Goal: Information Seeking & Learning: Learn about a topic

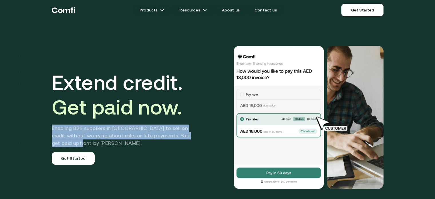
drag, startPoint x: 80, startPoint y: 143, endPoint x: 59, endPoint y: 134, distance: 22.8
click at [37, 128] on div "Extend credit. Get paid now. Enabling B2B suppliers in [GEOGRAPHIC_DATA] to sel…" at bounding box center [217, 121] width 435 height 242
copy h2 "Enabling B2B suppliers in [GEOGRAPHIC_DATA] to sell on credit without worrying …"
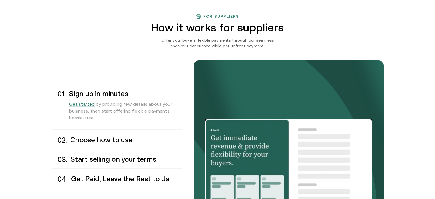
scroll to position [400, 0]
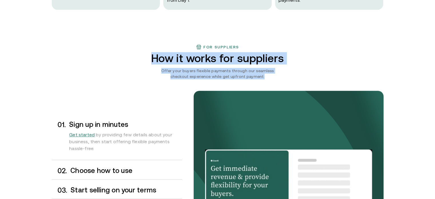
drag, startPoint x: 257, startPoint y: 76, endPoint x: 147, endPoint y: 59, distance: 111.9
click at [147, 59] on div "For suppliers How it works for suppliers Offer your buyers flexible payments th…" at bounding box center [217, 162] width 343 height 236
copy div "How it works for suppliers Offer your buyers flexible payments through our seam…"
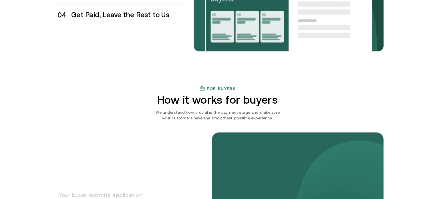
scroll to position [629, 0]
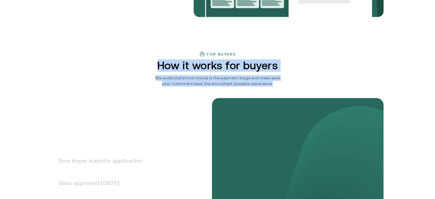
drag, startPoint x: 268, startPoint y: 84, endPoint x: 160, endPoint y: 68, distance: 108.7
click at [160, 68] on div "For buyers How it works for buyers We understand how crucial is the payment sta…" at bounding box center [217, 181] width 343 height 261
copy div "How it works for buyers We understand how crucial is the payment stage and make…"
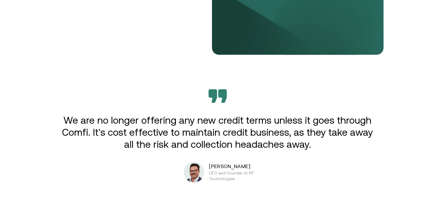
scroll to position [944, 0]
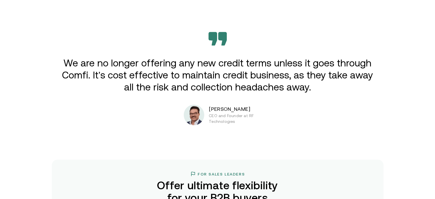
click at [226, 107] on p "[PERSON_NAME]" at bounding box center [245, 108] width 72 height 7
copy p "[PERSON_NAME]"
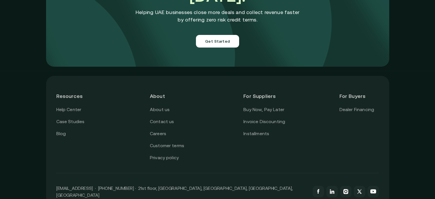
scroll to position [2059, 0]
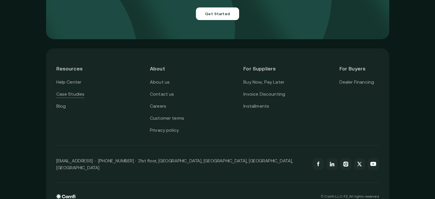
click at [74, 90] on link "Case Studies" at bounding box center [70, 93] width 28 height 7
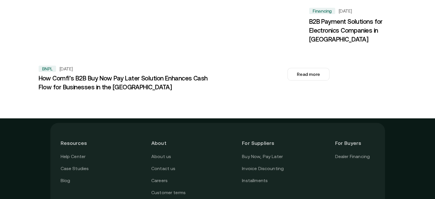
scroll to position [763, 0]
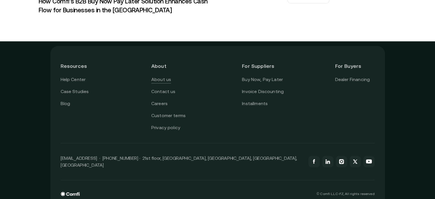
click at [165, 76] on link "About us" at bounding box center [161, 79] width 20 height 7
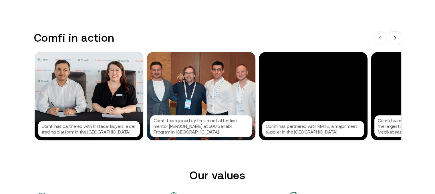
scroll to position [572, 0]
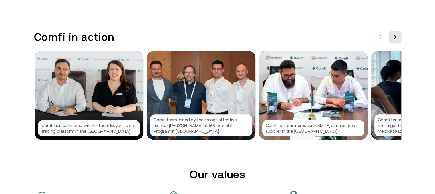
click at [397, 39] on icon at bounding box center [395, 37] width 5 height 5
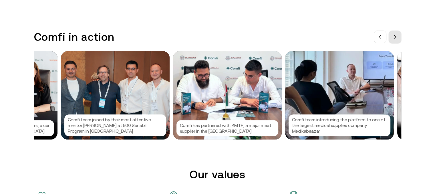
click at [397, 39] on icon at bounding box center [395, 37] width 5 height 5
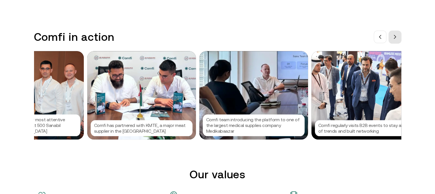
click at [397, 39] on icon at bounding box center [395, 37] width 5 height 5
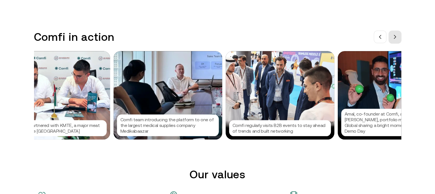
click at [397, 39] on icon at bounding box center [395, 37] width 5 height 5
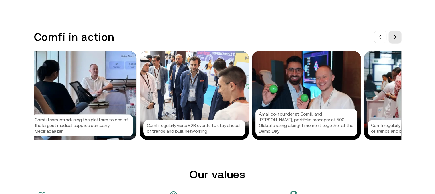
click at [397, 39] on icon at bounding box center [395, 37] width 5 height 5
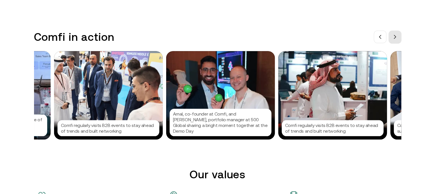
click at [397, 39] on icon at bounding box center [395, 37] width 5 height 5
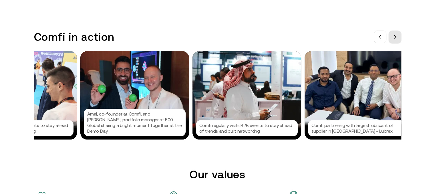
click at [397, 39] on icon at bounding box center [395, 37] width 5 height 5
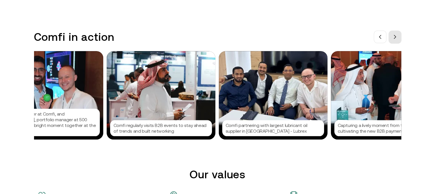
click at [397, 39] on icon at bounding box center [395, 37] width 5 height 5
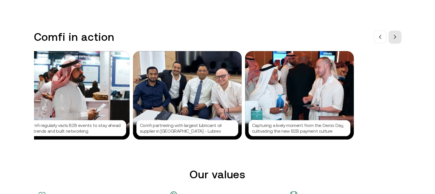
click at [397, 39] on icon at bounding box center [395, 37] width 5 height 5
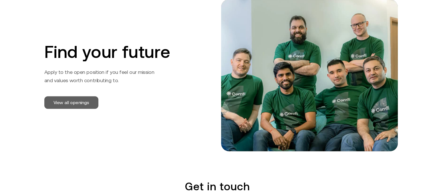
scroll to position [914, 0]
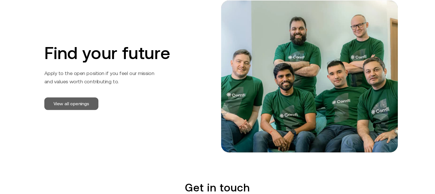
click at [72, 102] on link "View all openings" at bounding box center [71, 104] width 54 height 13
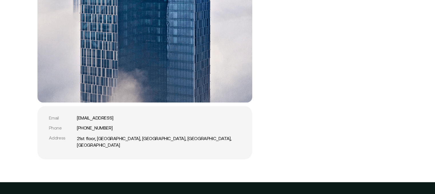
scroll to position [1200, 0]
